Goal: Task Accomplishment & Management: Manage account settings

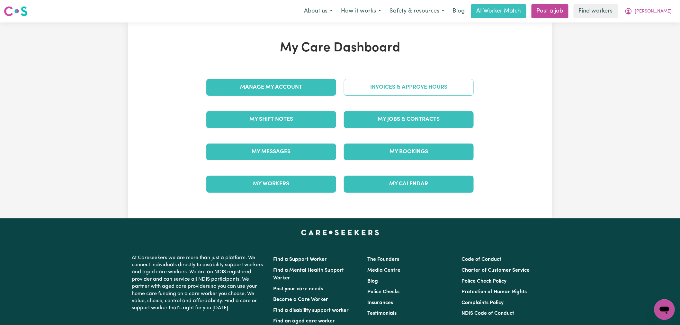
click at [382, 84] on link "Invoices & Approve Hours" at bounding box center [409, 87] width 130 height 17
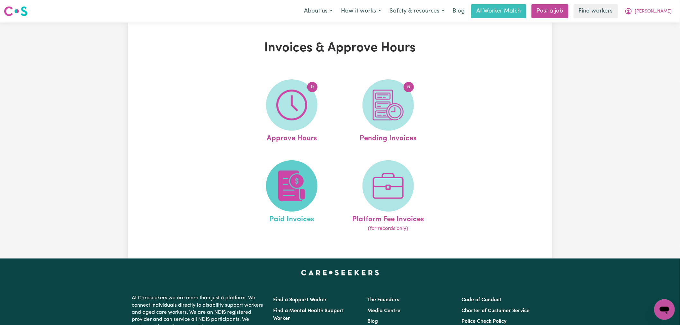
click at [301, 172] on img at bounding box center [291, 186] width 31 height 31
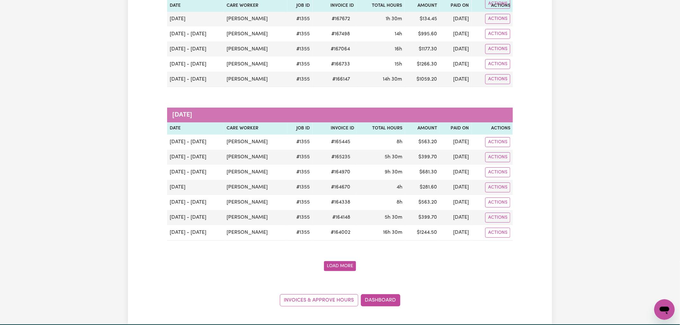
scroll to position [928, 0]
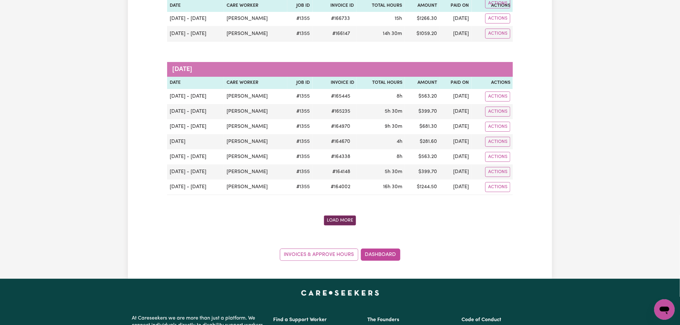
click at [346, 223] on button "Load More" at bounding box center [340, 221] width 32 height 10
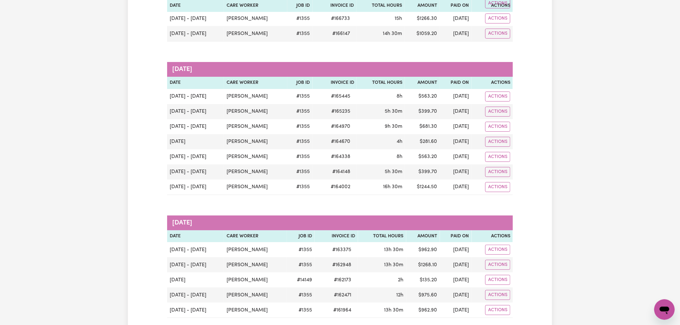
scroll to position [1071, 0]
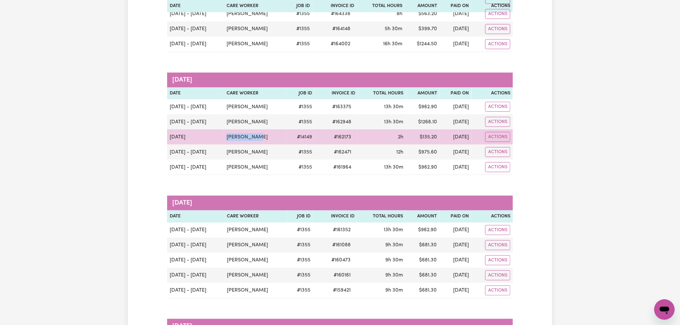
drag, startPoint x: 209, startPoint y: 141, endPoint x: 273, endPoint y: 134, distance: 64.3
click at [273, 134] on tr "[DATE] [PERSON_NAME] # 14149 # 162173 2h $ 135.20 [DATE] Actions" at bounding box center [340, 137] width 346 height 15
click at [273, 134] on td "[PERSON_NAME]" at bounding box center [255, 137] width 63 height 15
click at [243, 139] on td "[PERSON_NAME]" at bounding box center [255, 137] width 63 height 15
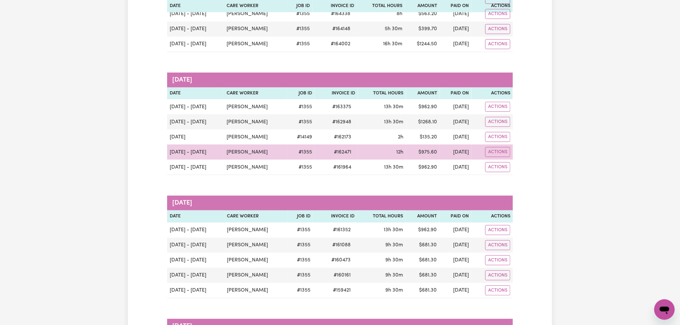
click at [264, 157] on td "[PERSON_NAME]" at bounding box center [255, 152] width 63 height 15
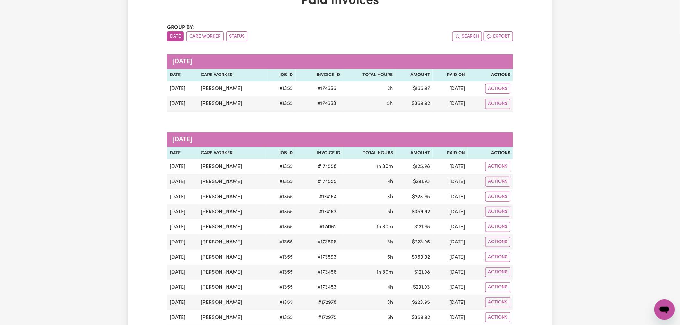
scroll to position [0, 0]
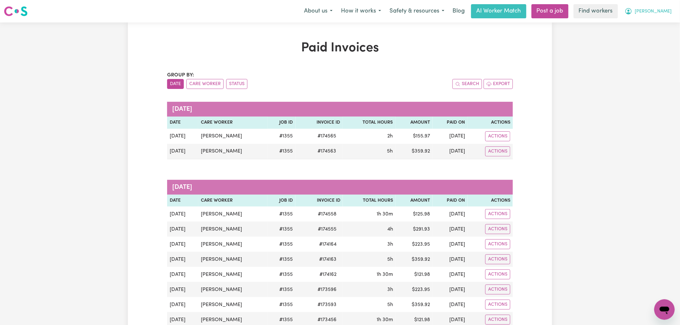
click at [659, 10] on span "[PERSON_NAME]" at bounding box center [653, 11] width 37 height 7
click at [652, 40] on link "Logout" at bounding box center [650, 37] width 51 height 12
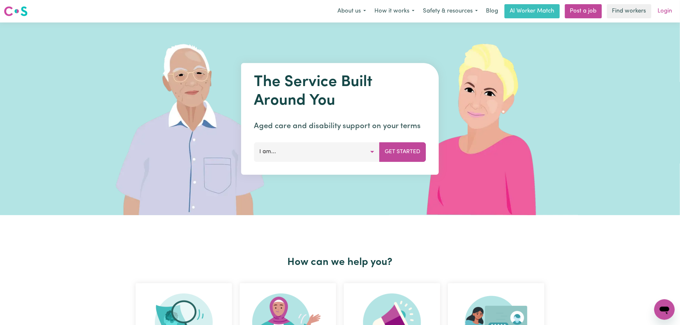
click at [660, 7] on link "Login" at bounding box center [665, 11] width 22 height 14
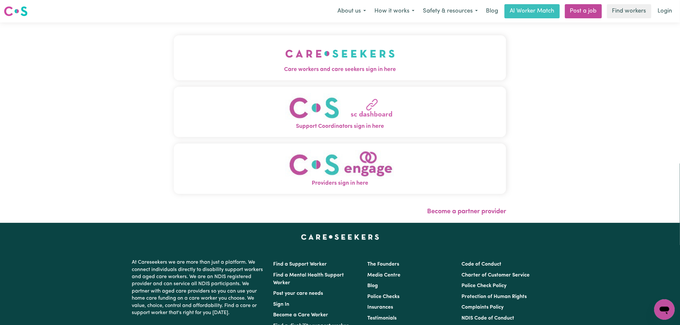
drag, startPoint x: 168, startPoint y: 38, endPoint x: 169, endPoint y: 43, distance: 5.9
click at [174, 38] on button "Care workers and care seekers sign in here" at bounding box center [340, 57] width 332 height 45
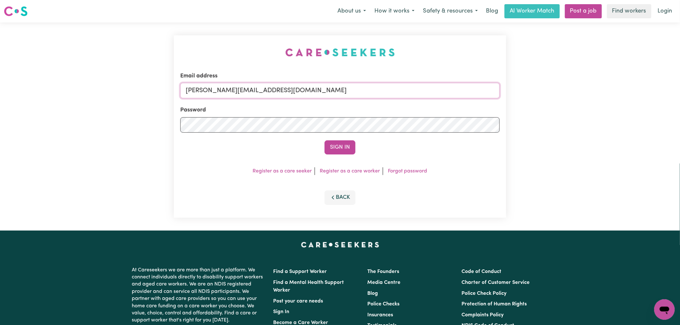
drag, startPoint x: 300, startPoint y: 87, endPoint x: 296, endPoint y: 98, distance: 12.4
click at [300, 87] on input "[PERSON_NAME][EMAIL_ADDRESS][DOMAIN_NAME]" at bounding box center [339, 90] width 319 height 15
drag, startPoint x: 351, startPoint y: 95, endPoint x: 220, endPoint y: 93, distance: 131.8
click at [220, 93] on input "[EMAIL_ADDRESS][DOMAIN_NAME]" at bounding box center [339, 90] width 319 height 15
type input "[EMAIL_ADDRESS][DOMAIN_NAME]"
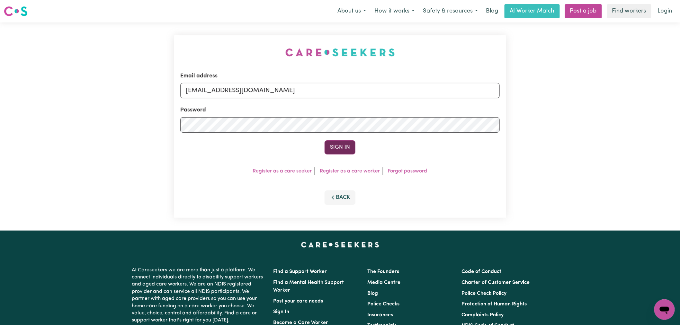
click at [329, 145] on button "Sign In" at bounding box center [340, 147] width 31 height 14
